Goal: Check status: Check status

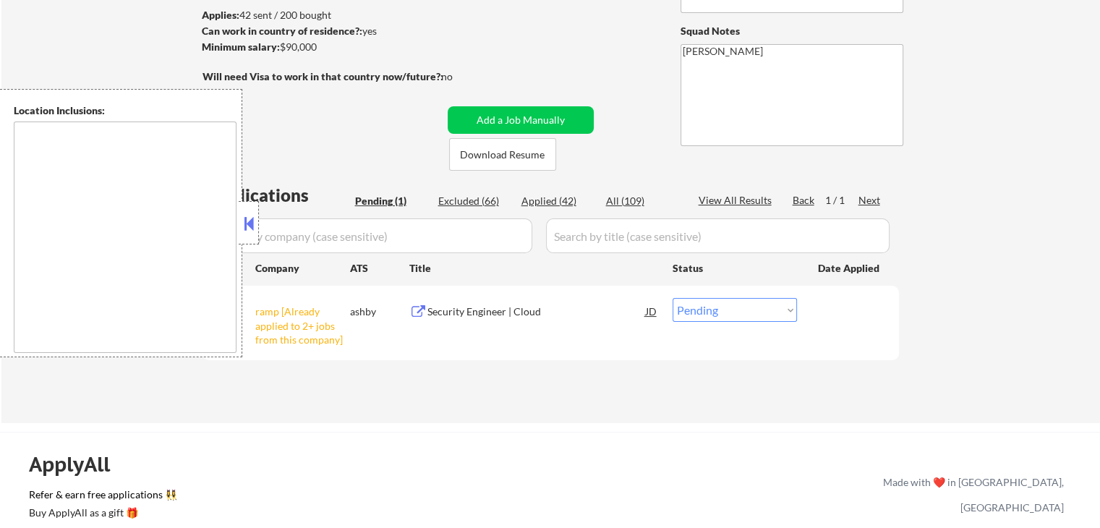
scroll to position [217, 0]
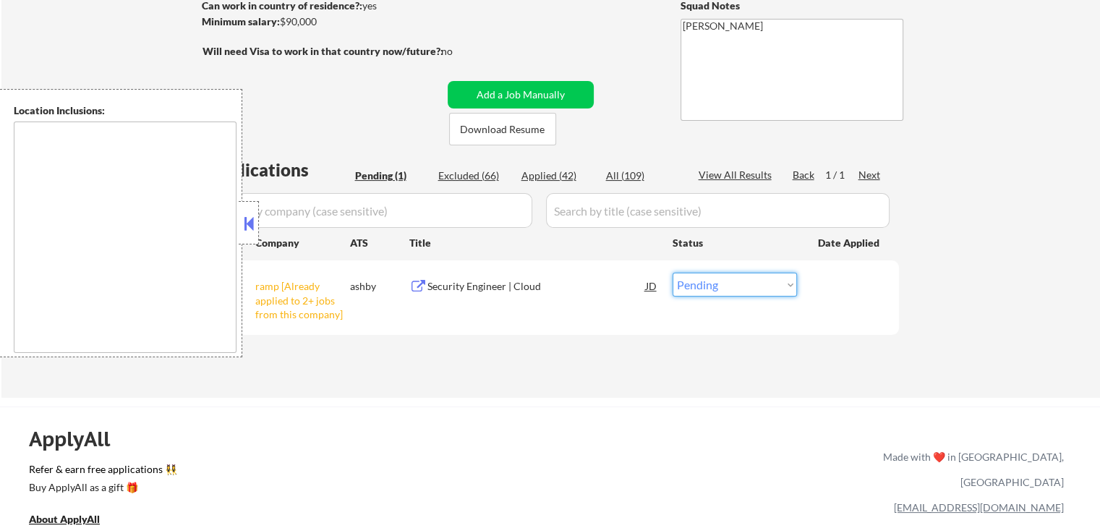
drag, startPoint x: 709, startPoint y: 283, endPoint x: 722, endPoint y: 294, distance: 17.5
click at [709, 283] on select "Choose an option... Pending Applied Excluded (Questions) Excluded (Expired) Exc…" at bounding box center [735, 285] width 124 height 24
click at [673, 273] on select "Choose an option... Pending Applied Excluded (Questions) Excluded (Expired) Exc…" at bounding box center [735, 285] width 124 height 24
click at [603, 340] on div "Applications Pending (1) Excluded (66) Applied (42) All (109) View All Results …" at bounding box center [550, 264] width 696 height 213
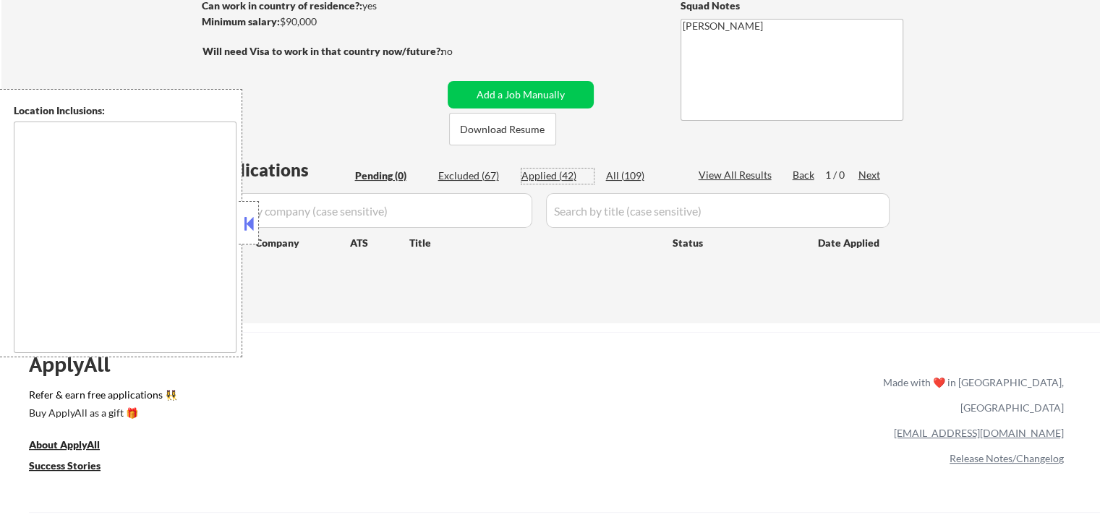
click at [539, 177] on div "Applied (42)" at bounding box center [557, 175] width 72 height 14
select select ""applied""
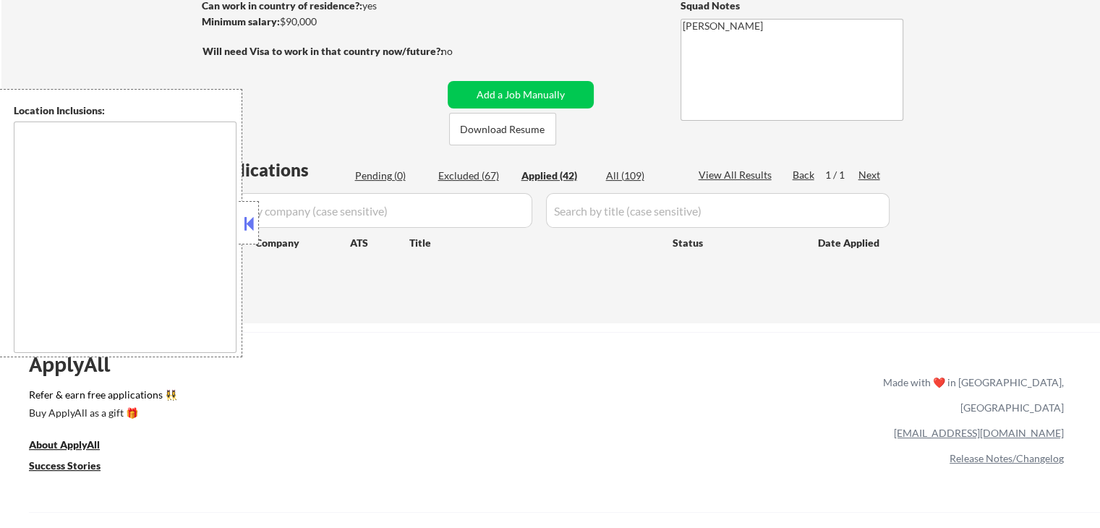
select select ""applied""
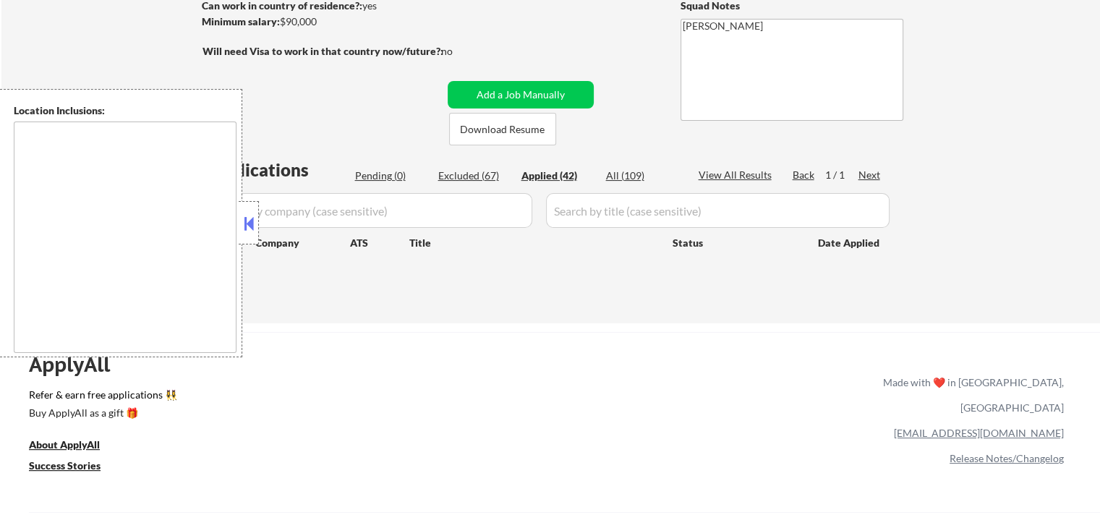
select select ""applied""
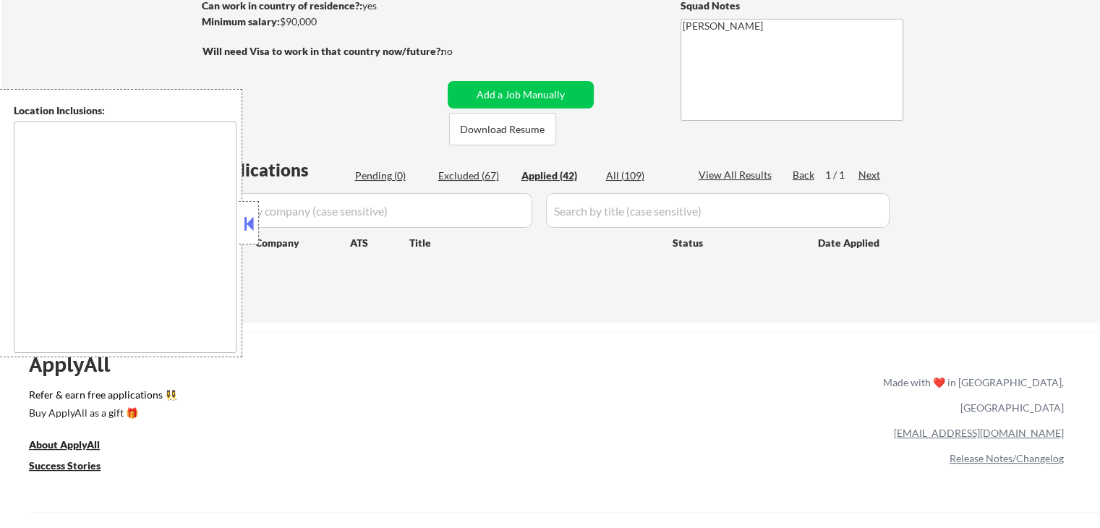
select select ""applied""
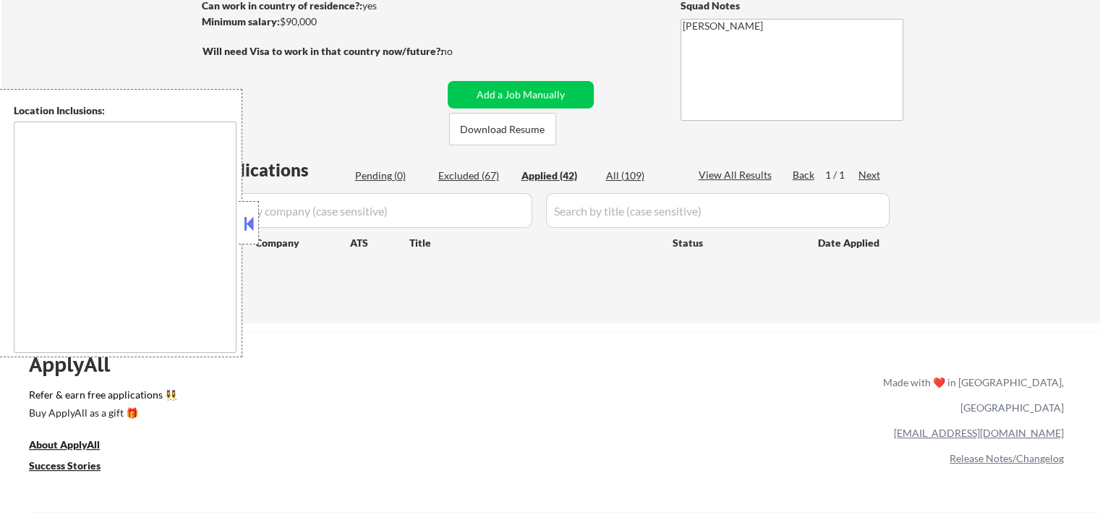
select select ""applied""
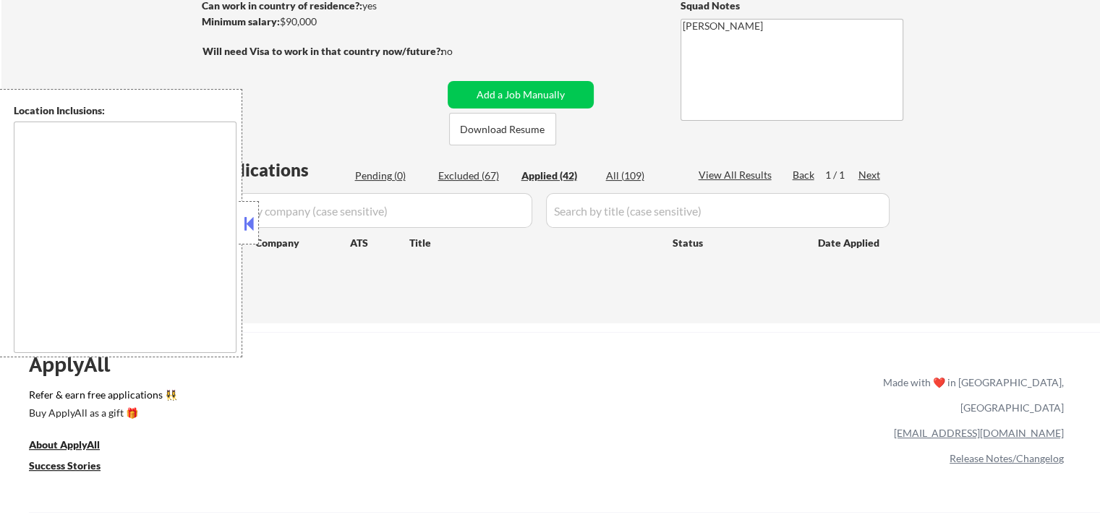
select select ""applied""
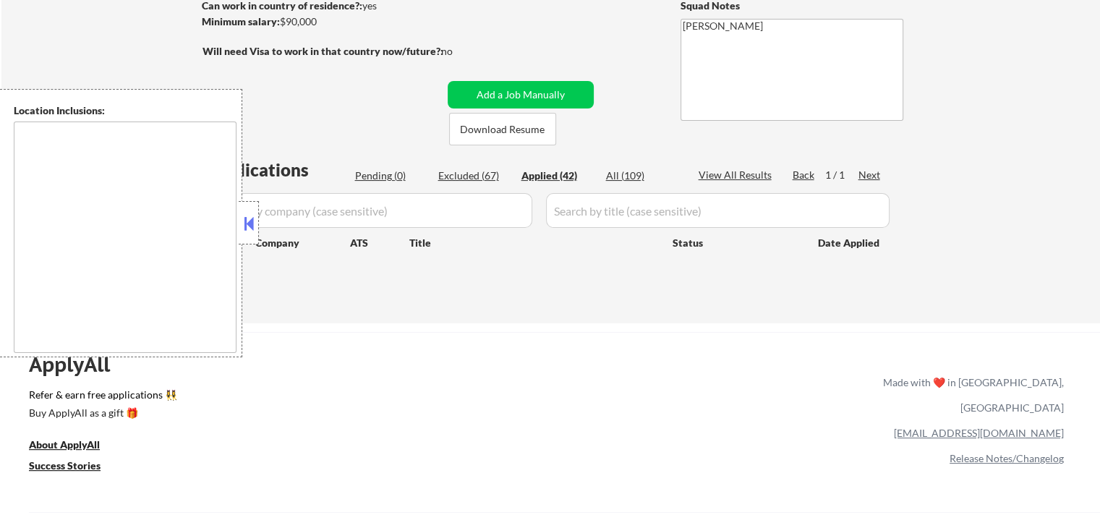
select select ""applied""
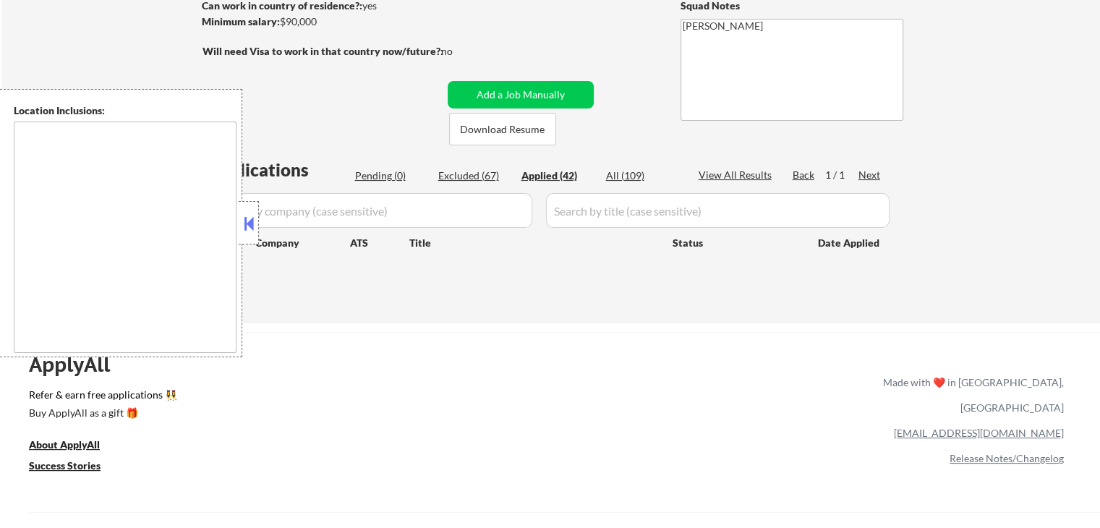
select select ""applied""
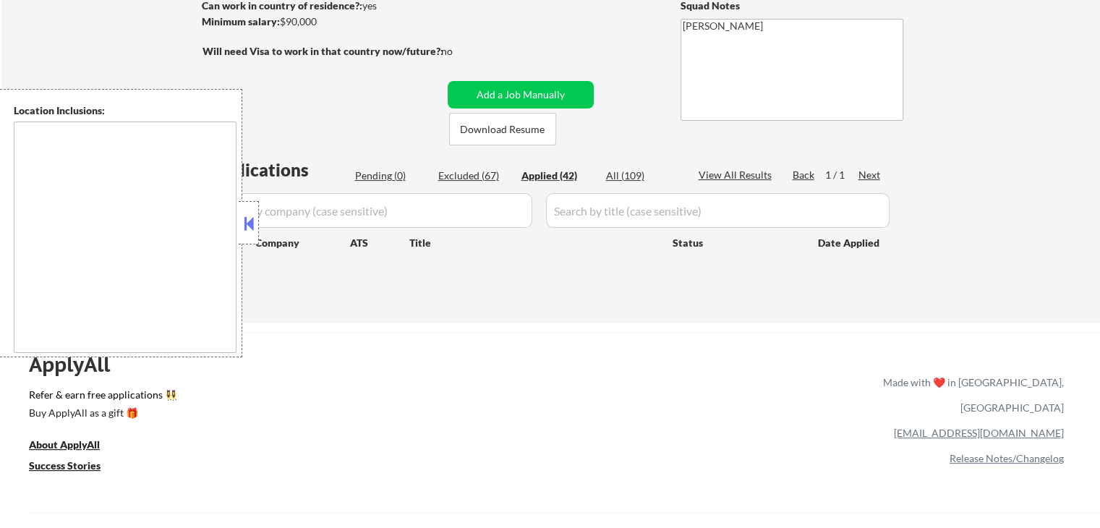
select select ""applied""
